Goal: Information Seeking & Learning: Learn about a topic

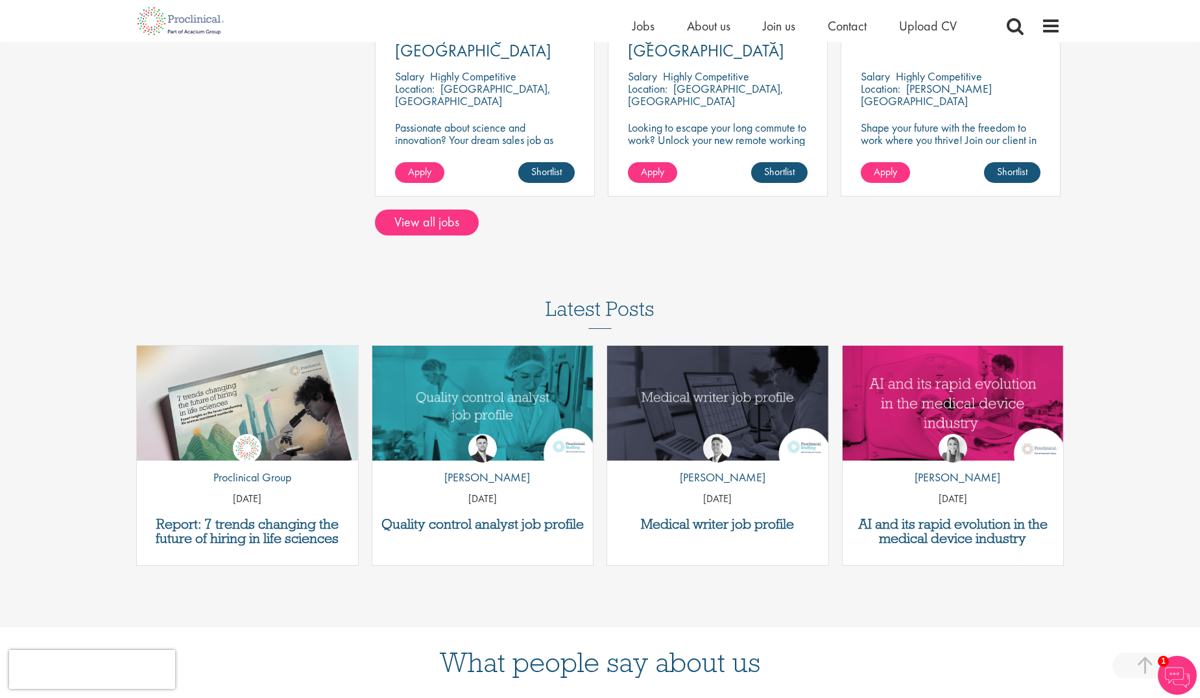
scroll to position [1137, 0]
click at [426, 228] on link "View all jobs" at bounding box center [427, 223] width 104 height 26
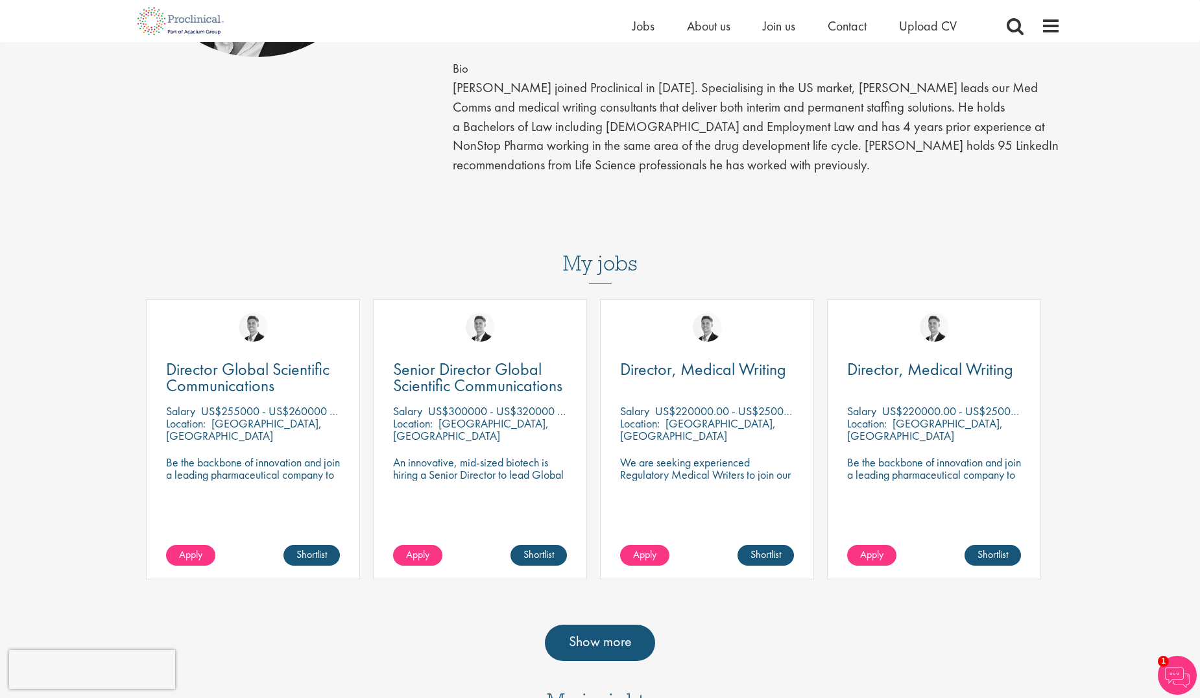
scroll to position [324, 0]
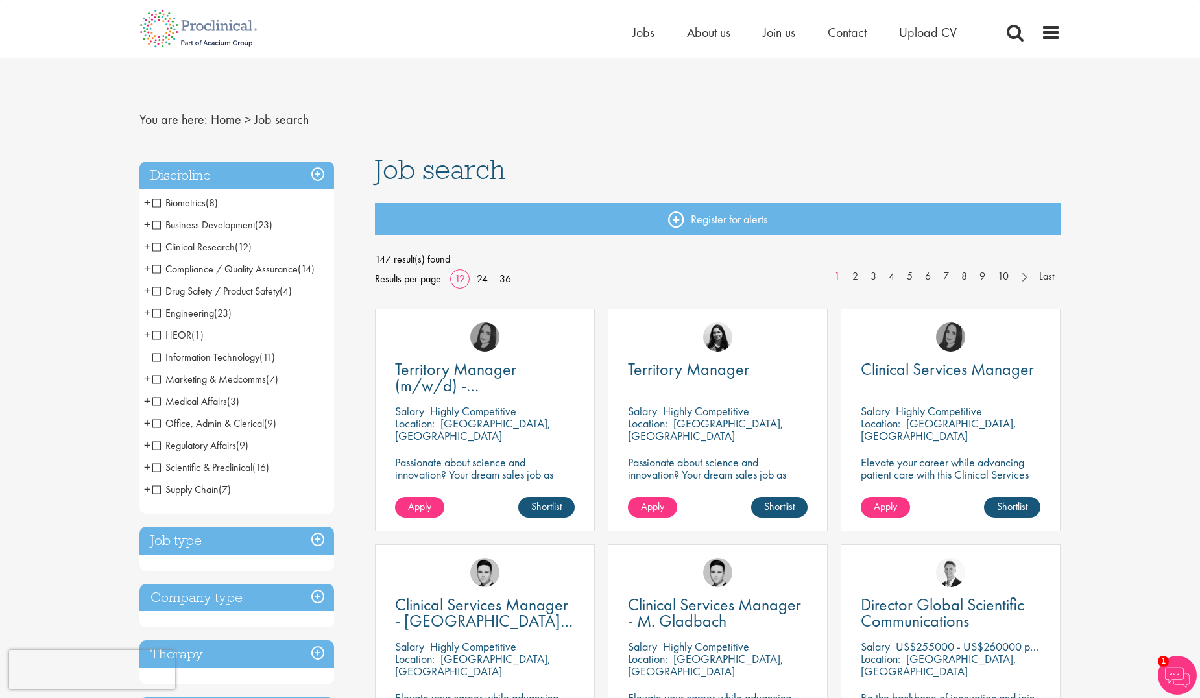
click at [204, 306] on span "Engineering" at bounding box center [183, 313] width 62 height 14
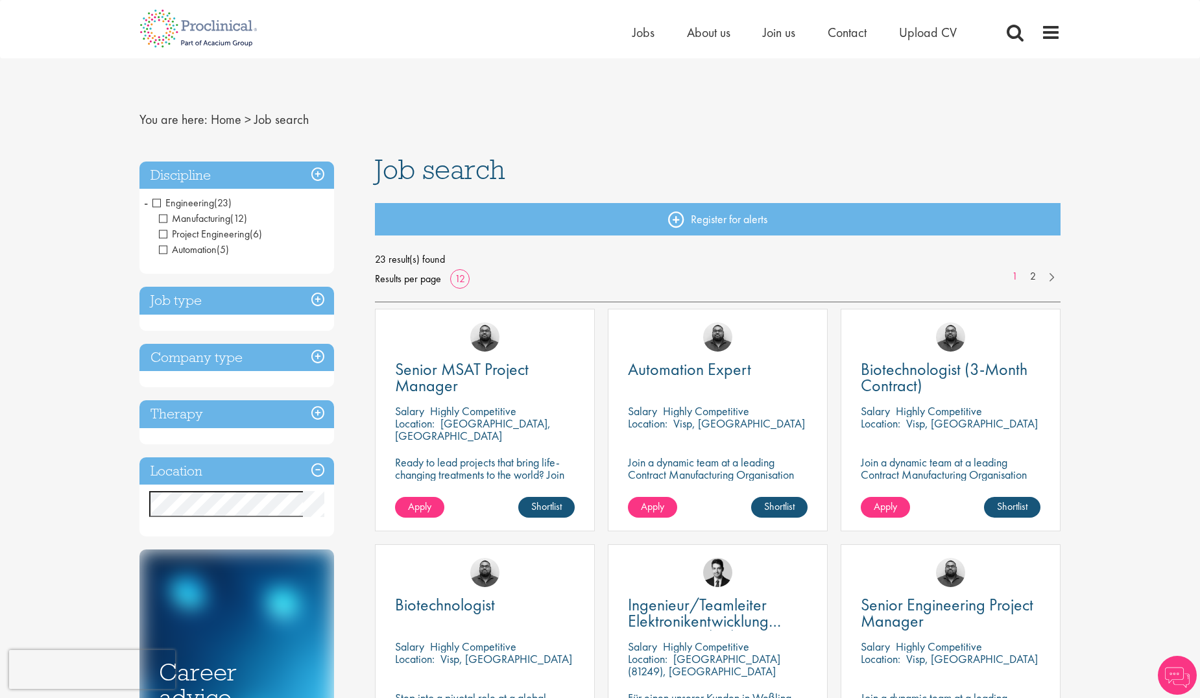
click at [166, 218] on span "Manufacturing" at bounding box center [194, 219] width 71 height 14
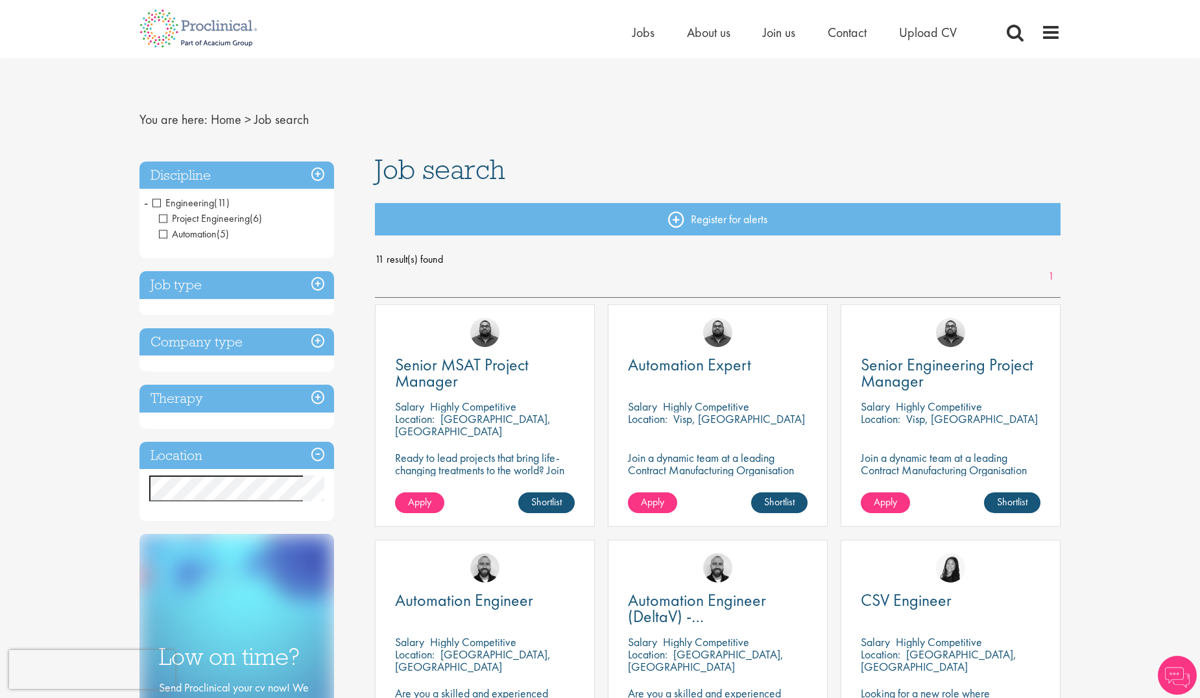
click at [161, 234] on span "Automation" at bounding box center [188, 234] width 58 height 14
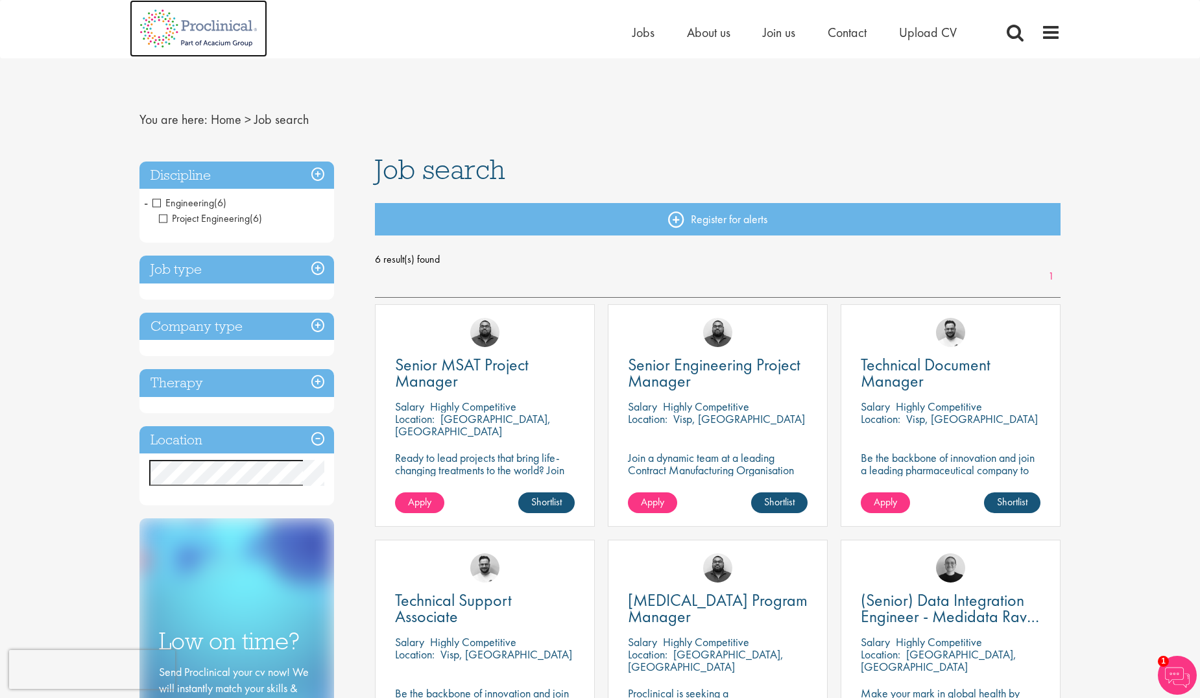
click at [210, 26] on img at bounding box center [199, 28] width 138 height 57
